Goal: Task Accomplishment & Management: Manage account settings

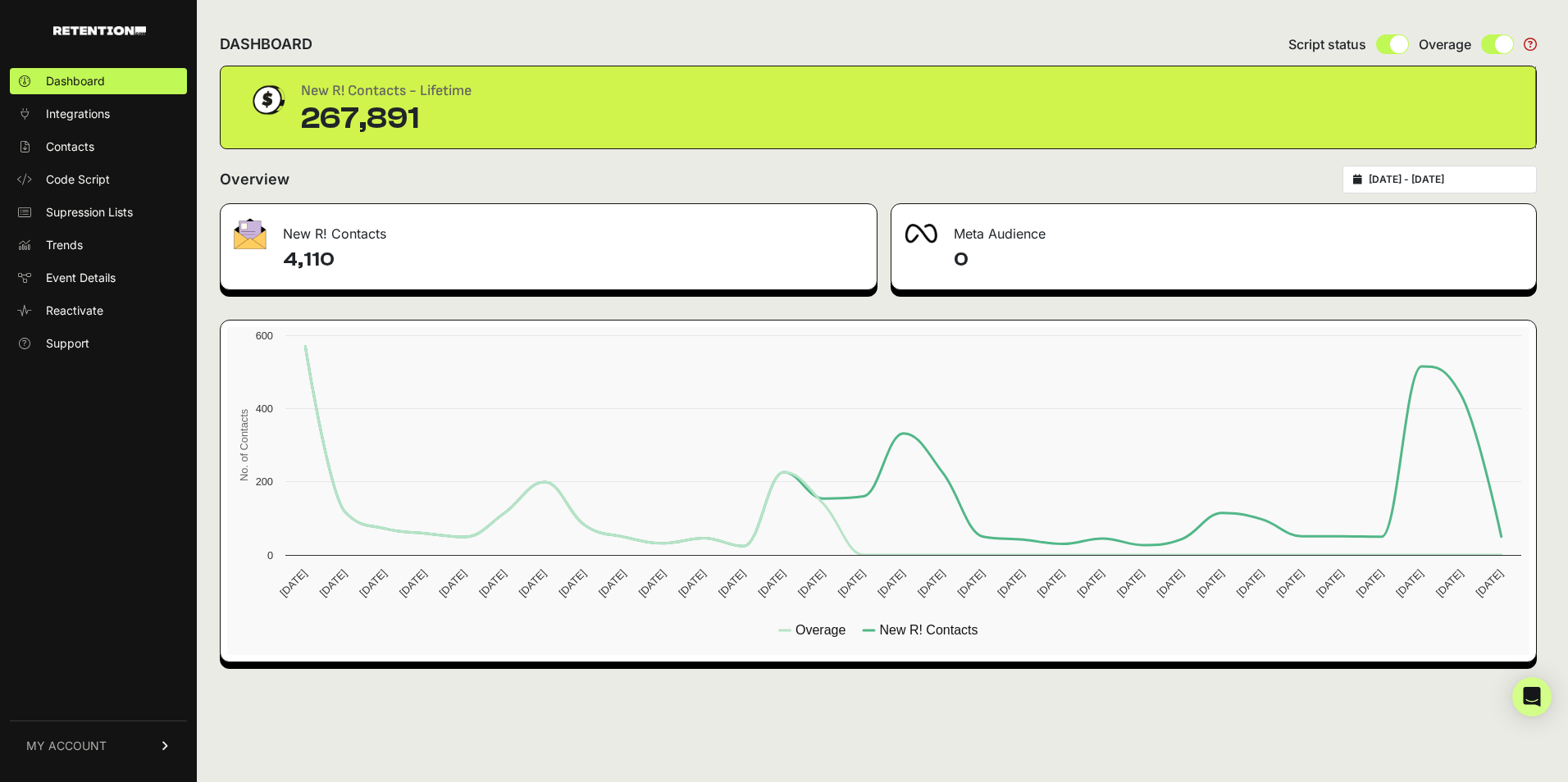
click at [99, 737] on link "MY ACCOUNT" at bounding box center [98, 745] width 177 height 50
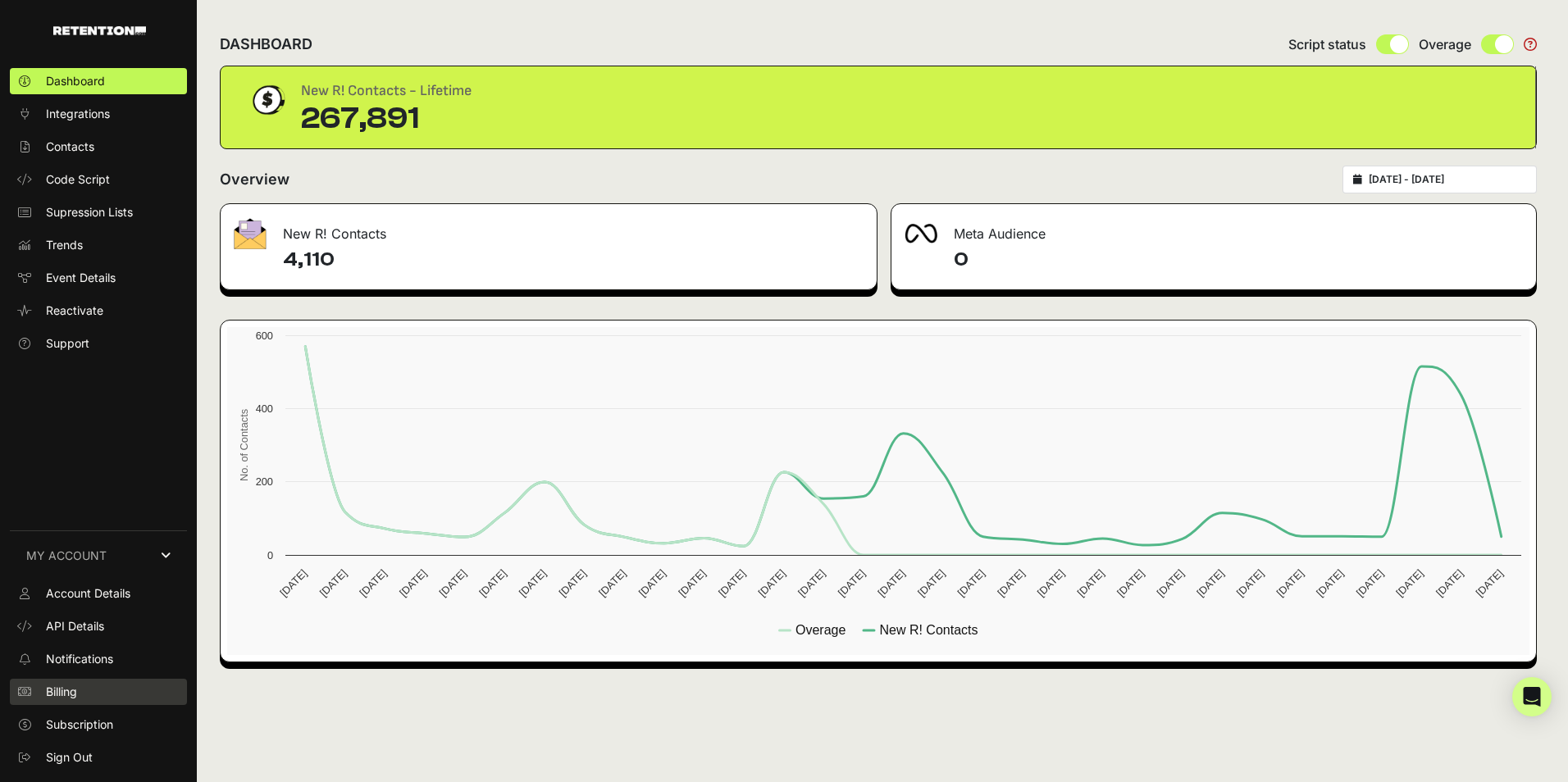
click at [77, 691] on span "Billing" at bounding box center [61, 692] width 31 height 16
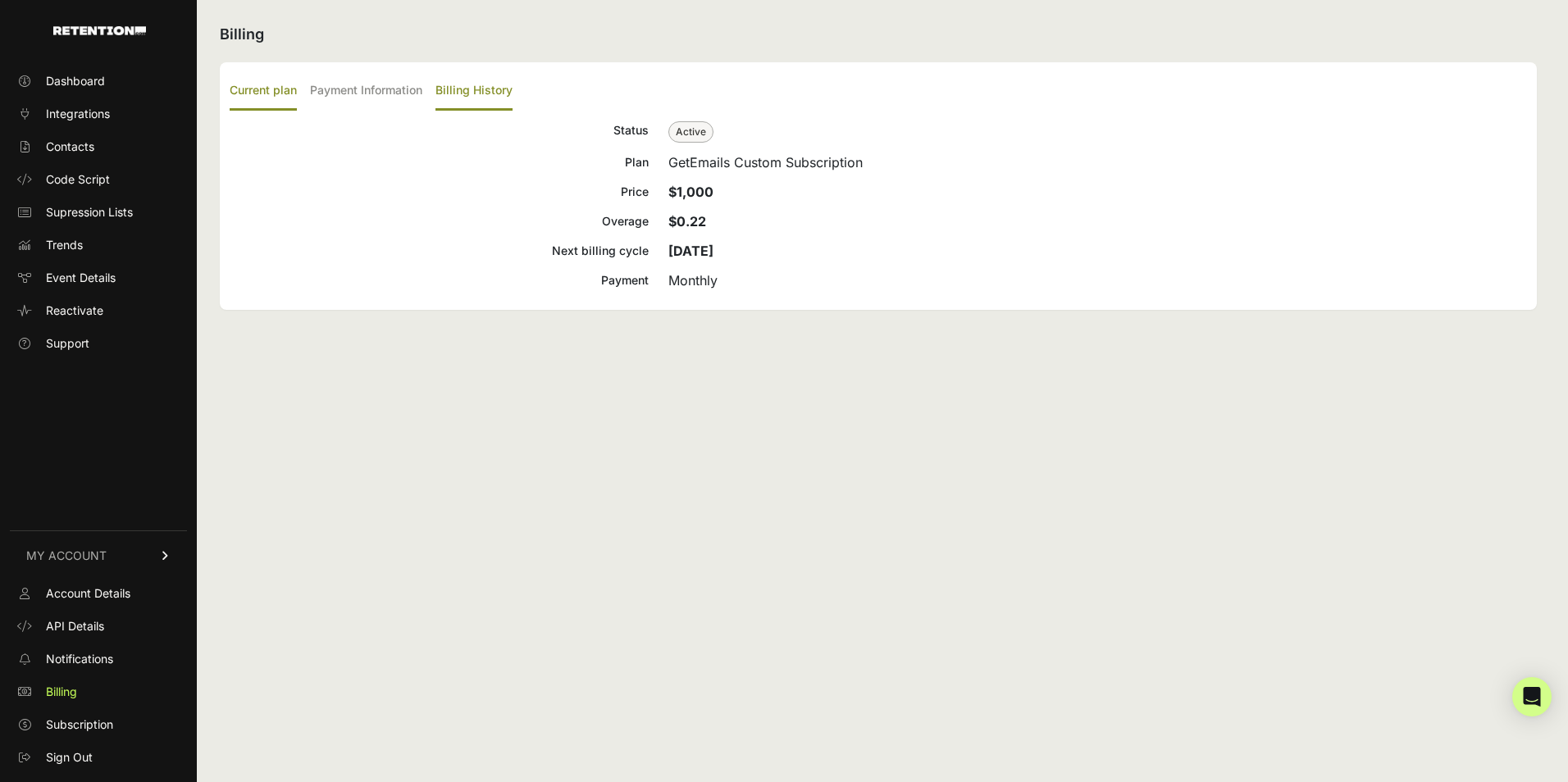
click at [452, 93] on label "Billing History" at bounding box center [474, 91] width 77 height 38
click at [0, 0] on input "Billing History" at bounding box center [0, 0] width 0 height 0
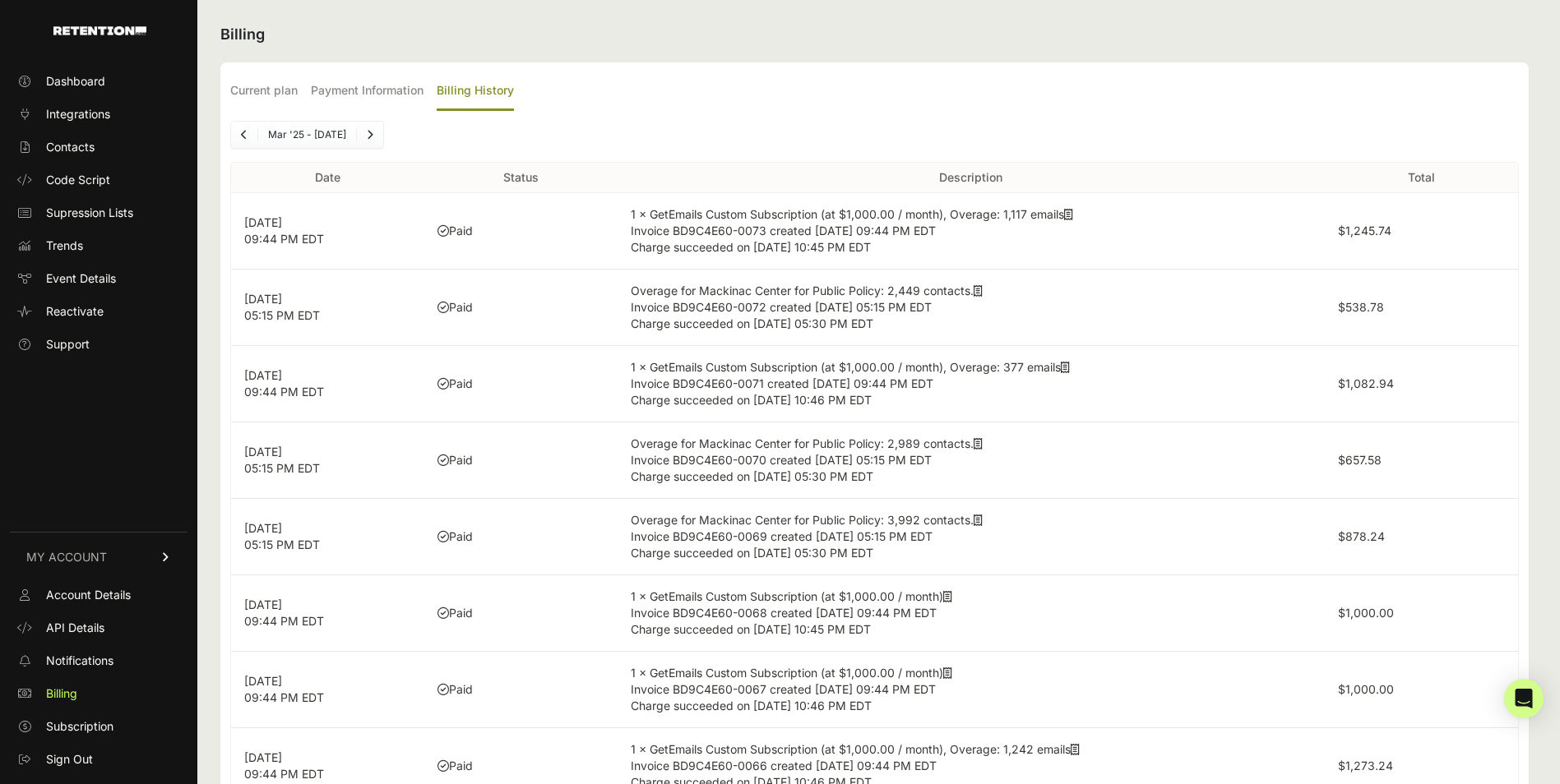
click at [1072, 211] on icon at bounding box center [1069, 214] width 9 height 12
